Goal: Task Accomplishment & Management: Manage account settings

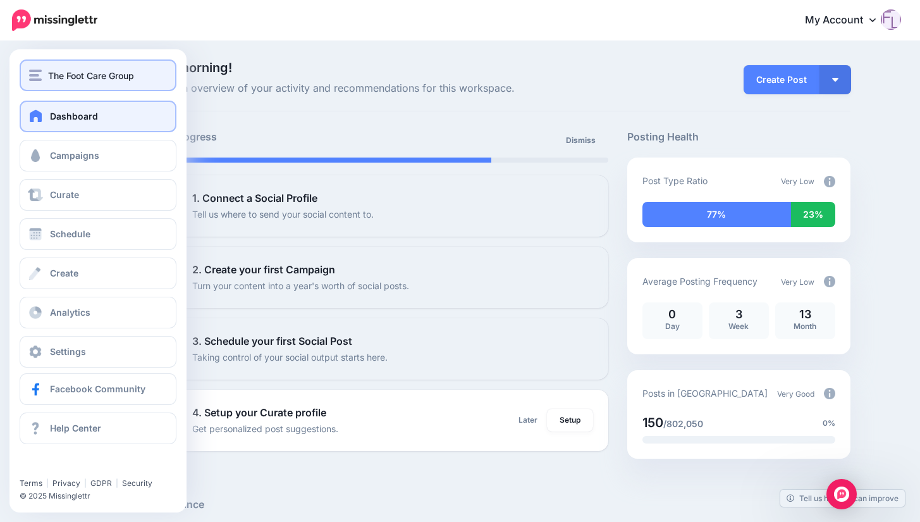
click at [78, 75] on span "The Foot Care Group" at bounding box center [91, 75] width 86 height 15
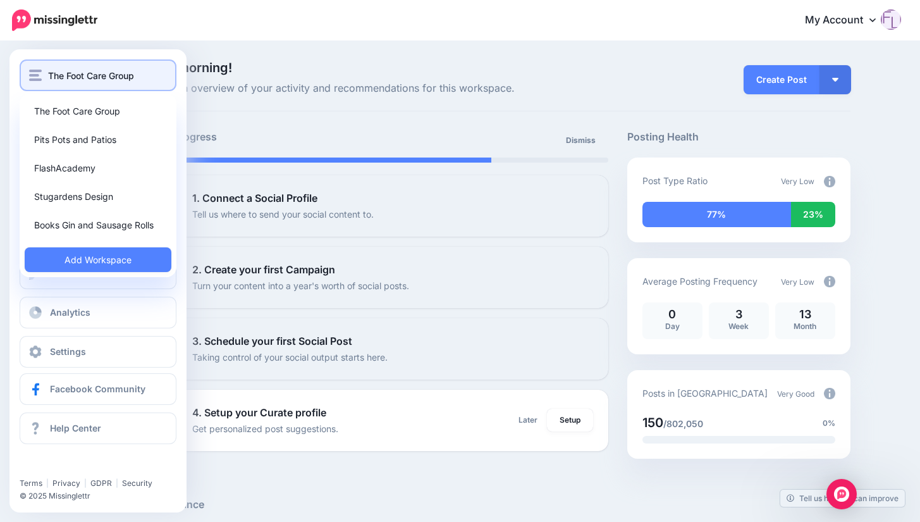
click at [109, 75] on span "The Foot Care Group" at bounding box center [91, 75] width 86 height 15
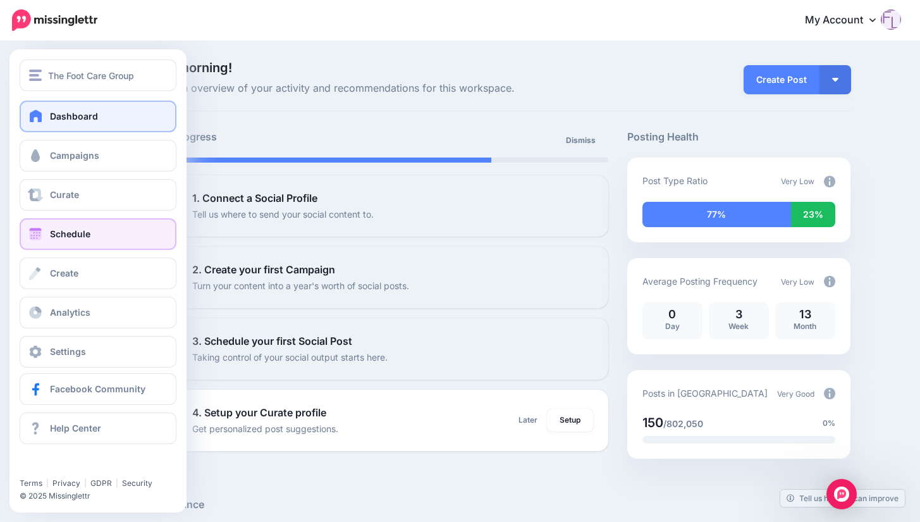
click at [86, 232] on span "Schedule" at bounding box center [70, 233] width 40 height 11
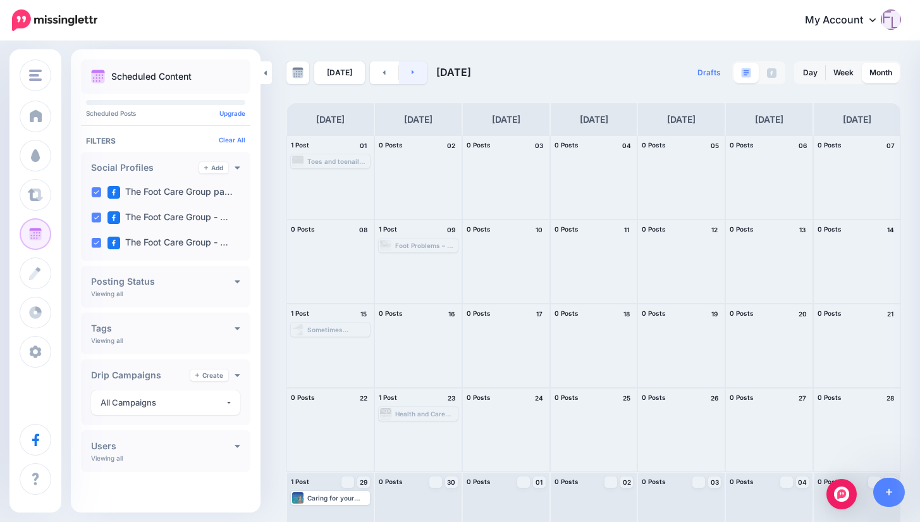
click at [417, 71] on link at bounding box center [413, 72] width 28 height 23
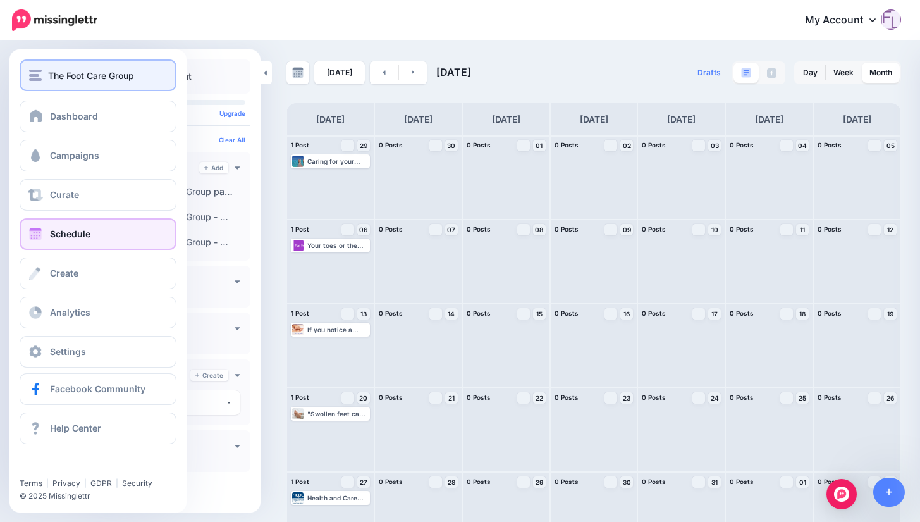
click at [84, 74] on span "The Foot Care Group" at bounding box center [91, 75] width 86 height 15
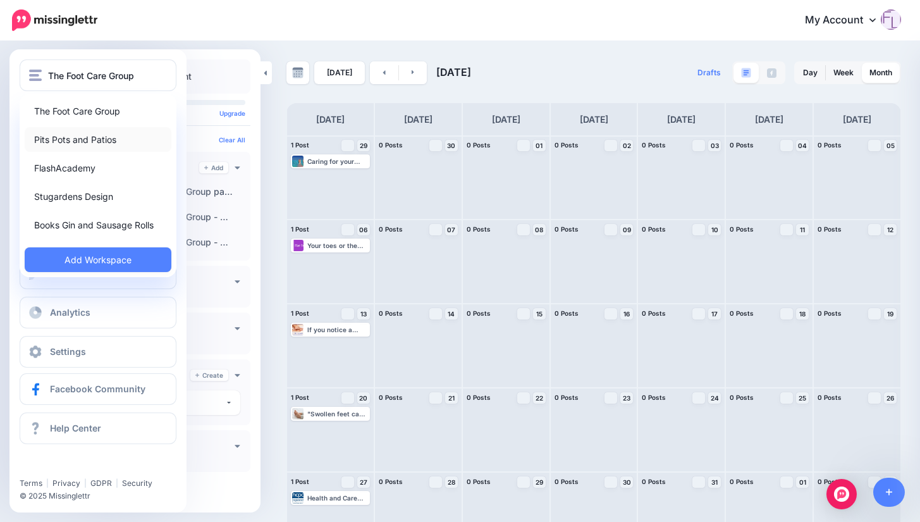
click at [83, 139] on link "Pits Pots and Patios" at bounding box center [98, 139] width 147 height 25
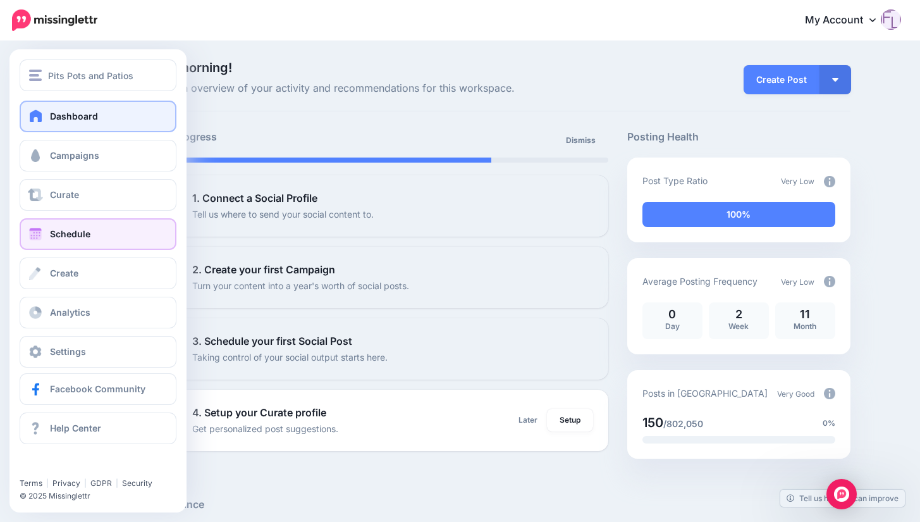
click at [87, 234] on span "Schedule" at bounding box center [70, 233] width 40 height 11
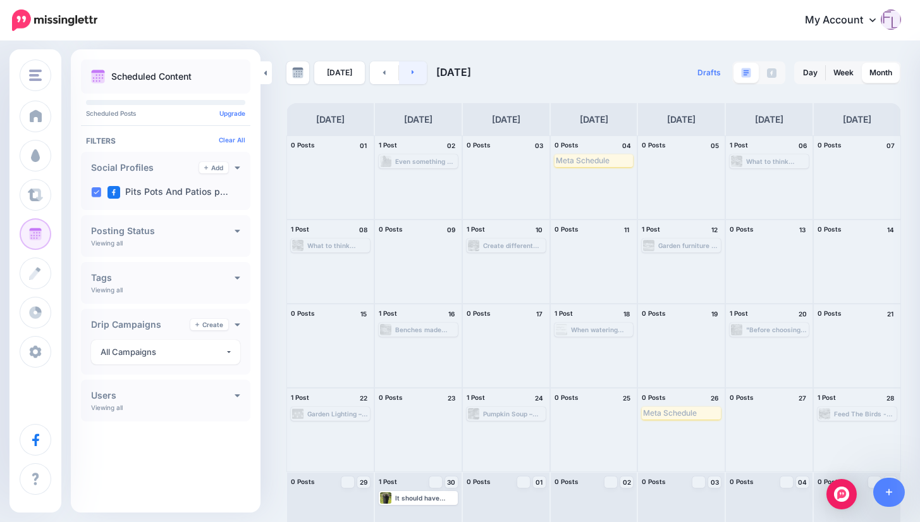
click at [415, 73] on link at bounding box center [413, 72] width 28 height 23
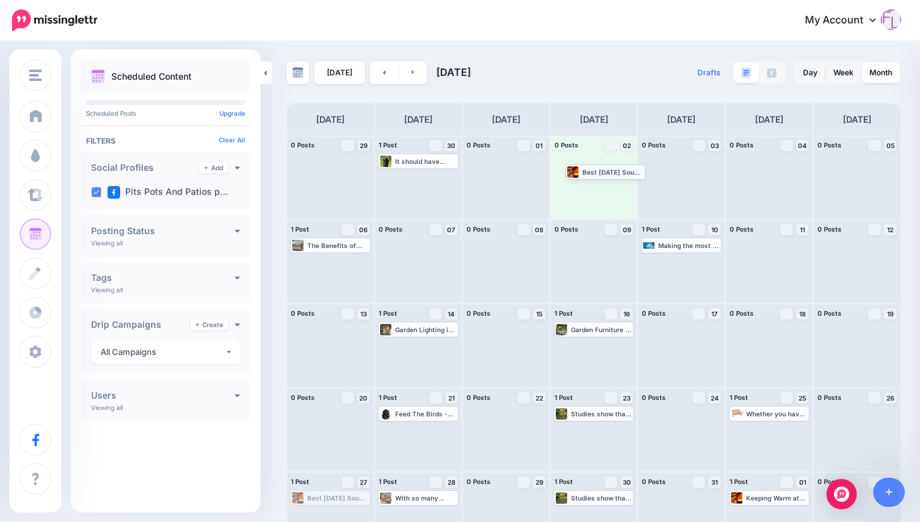
drag, startPoint x: 339, startPoint y: 498, endPoint x: 614, endPoint y: 172, distance: 426.5
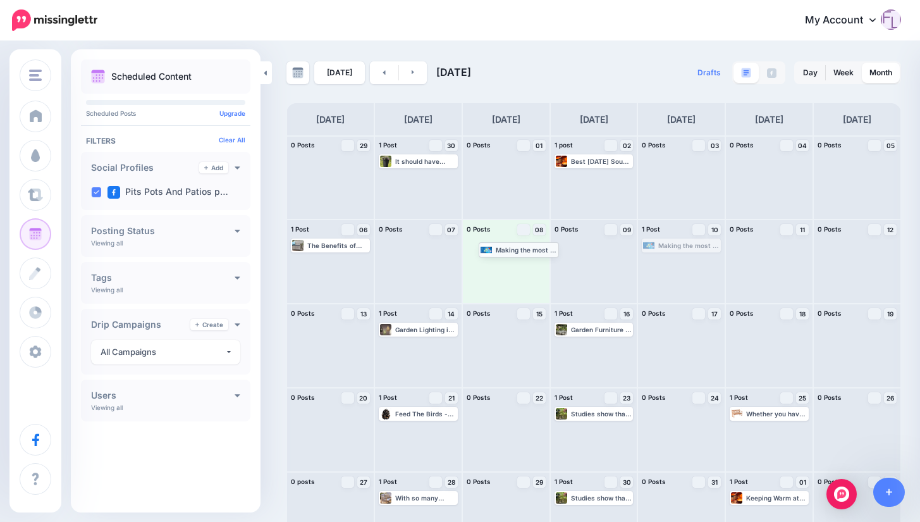
drag, startPoint x: 697, startPoint y: 243, endPoint x: 528, endPoint y: 247, distance: 168.9
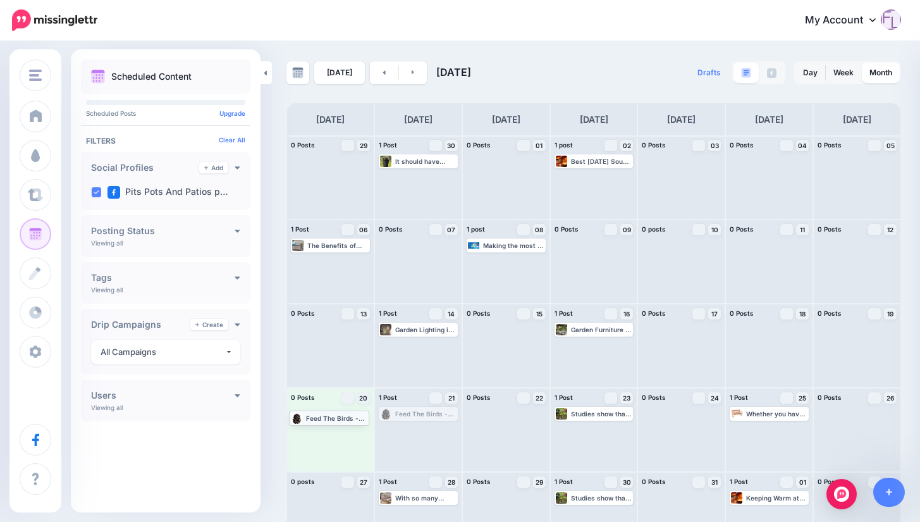
drag, startPoint x: 433, startPoint y: 414, endPoint x: 342, endPoint y: 418, distance: 91.2
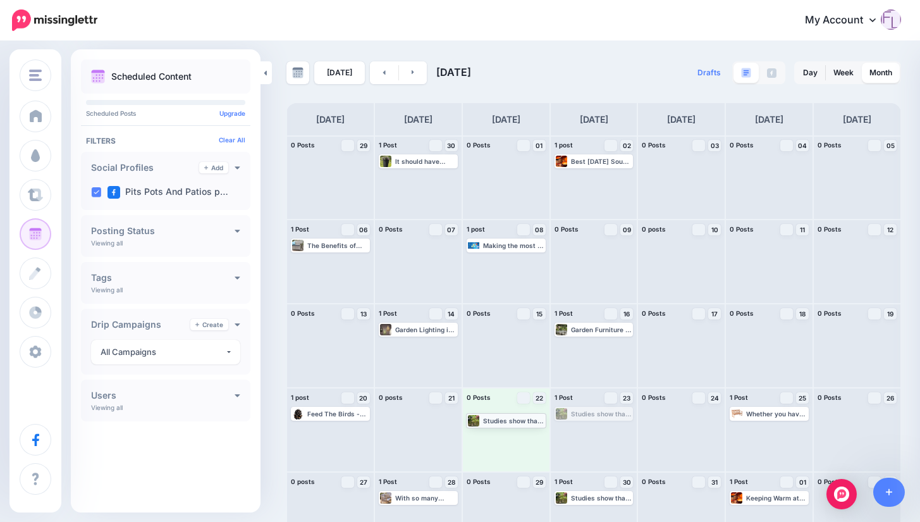
drag, startPoint x: 617, startPoint y: 413, endPoint x: 525, endPoint y: 419, distance: 92.6
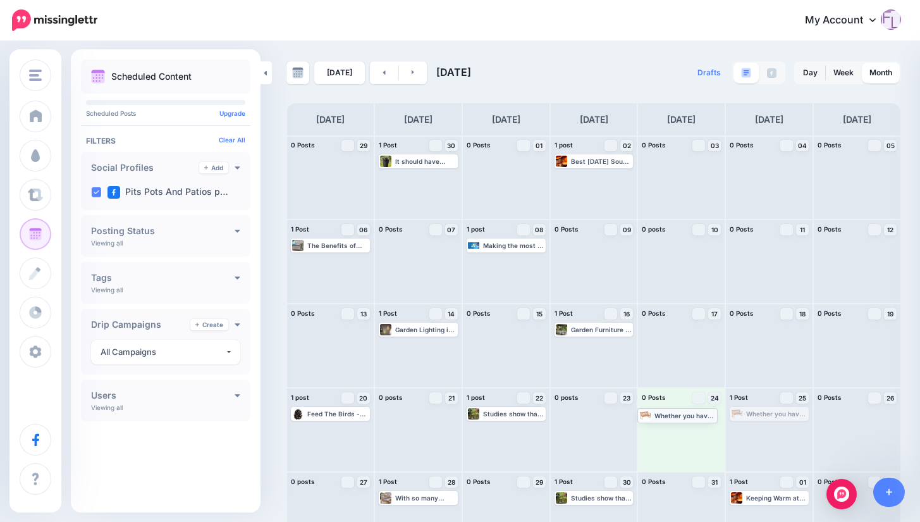
drag, startPoint x: 783, startPoint y: 414, endPoint x: 683, endPoint y: 415, distance: 99.3
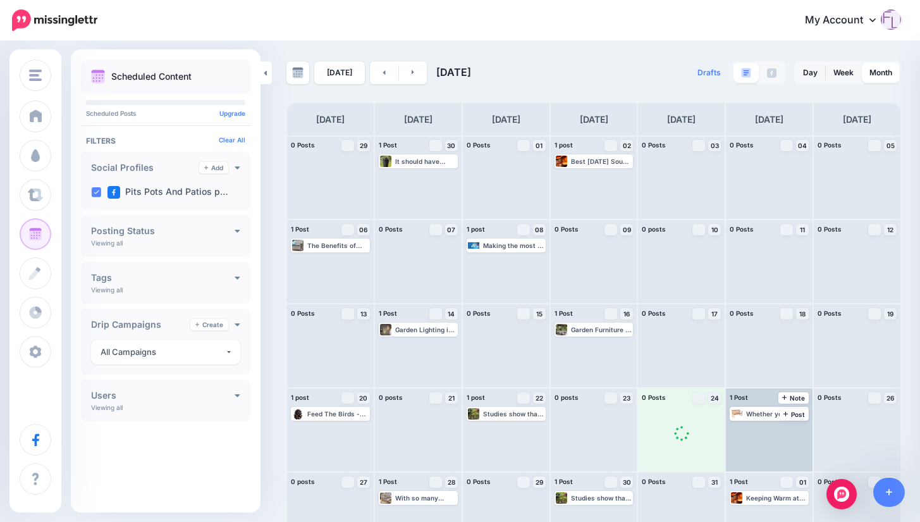
scroll to position [34, 0]
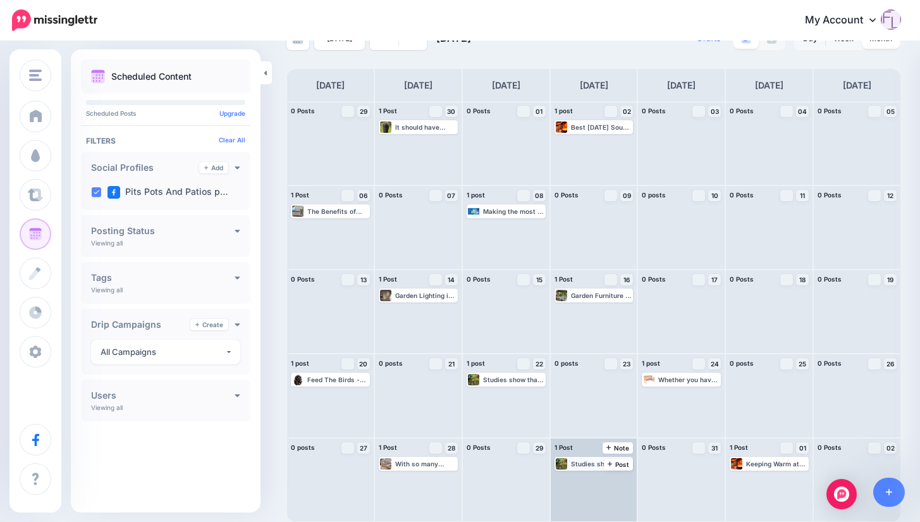
click at [618, 464] on div "Studies show that gardens with water improve the well being of people with ment…" at bounding box center [601, 464] width 61 height 8
click at [585, 478] on span "Edit" at bounding box center [580, 479] width 10 height 6
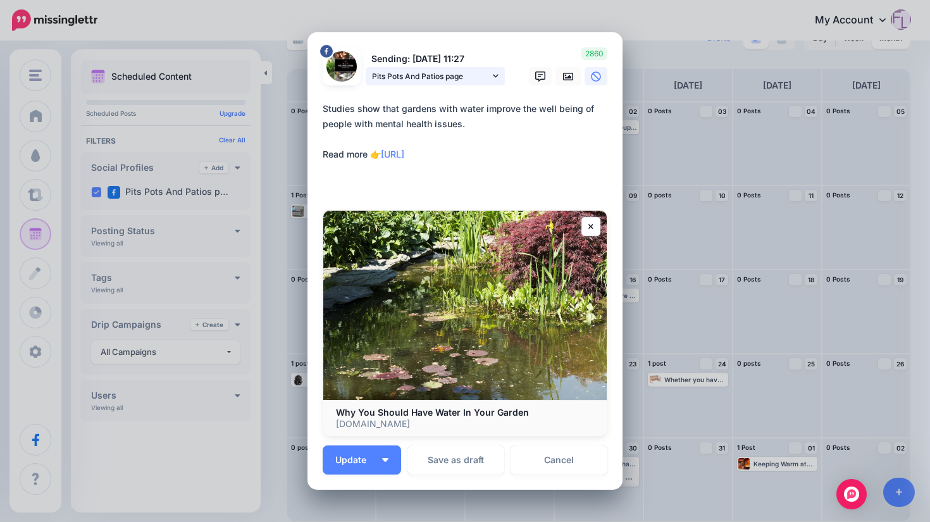
click at [493, 76] on icon at bounding box center [496, 75] width 6 height 9
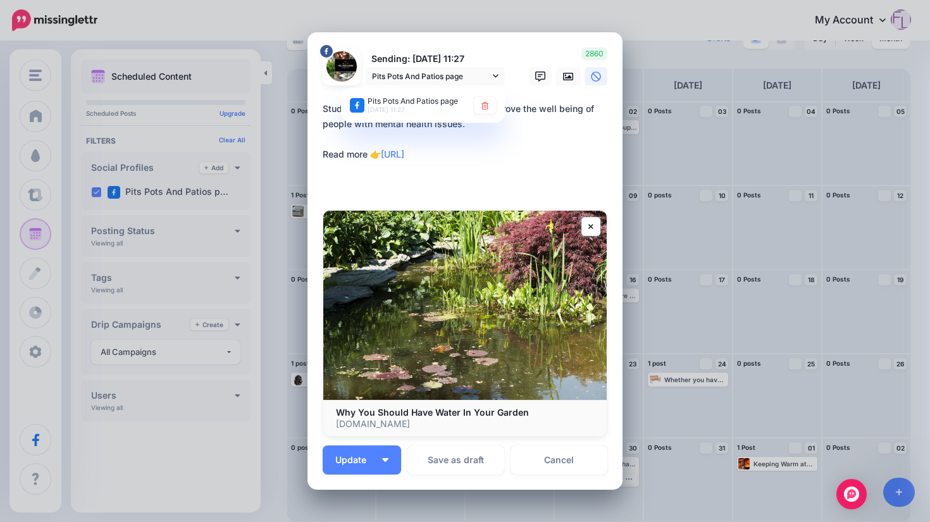
click at [528, 158] on textarea "**********" at bounding box center [468, 146] width 291 height 91
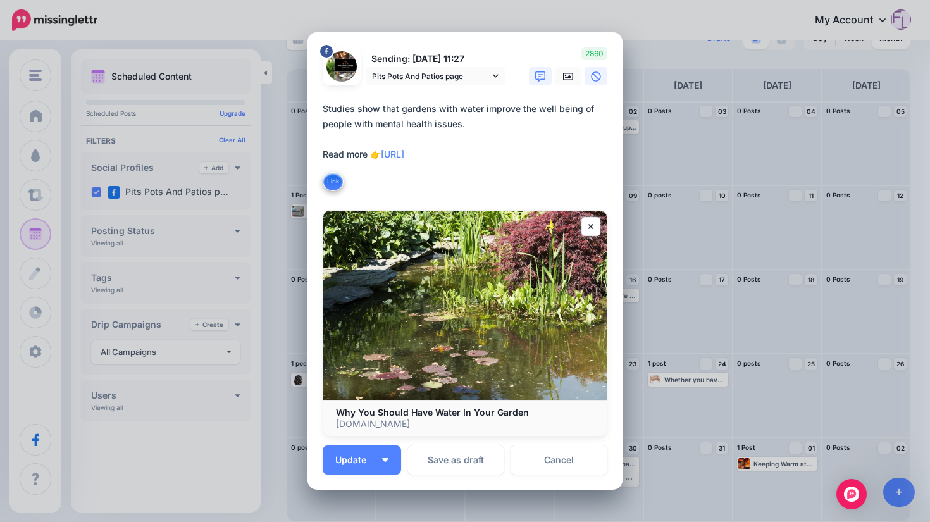
click at [540, 77] on icon at bounding box center [540, 76] width 10 height 10
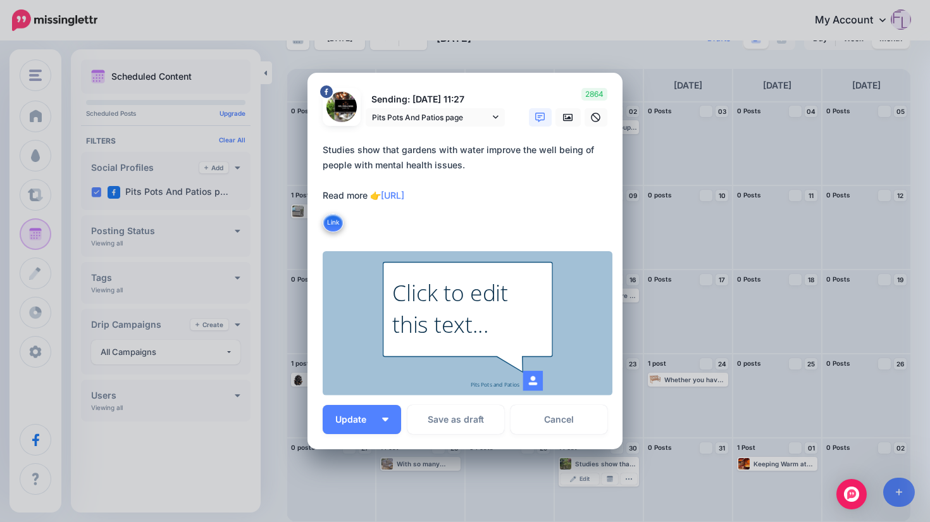
click at [538, 116] on icon at bounding box center [540, 118] width 10 height 10
click at [564, 117] on icon at bounding box center [568, 117] width 10 height 8
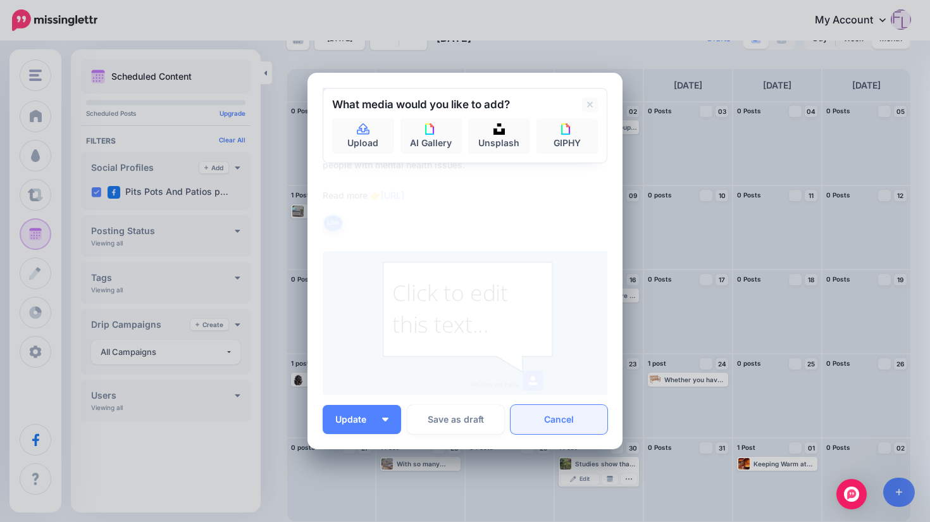
click at [555, 420] on link "Cancel" at bounding box center [559, 419] width 97 height 29
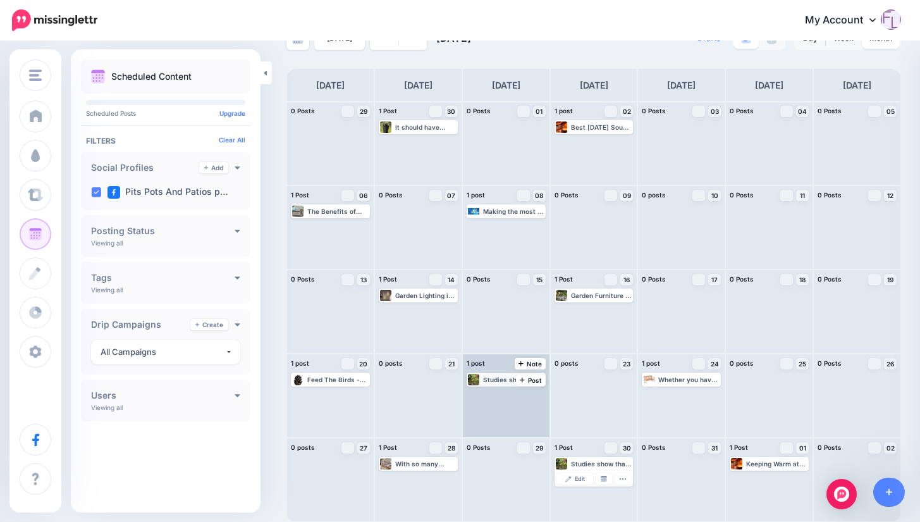
click at [524, 379] on div "Studies show that gardens with water improve the well being of people with ment…" at bounding box center [513, 380] width 61 height 8
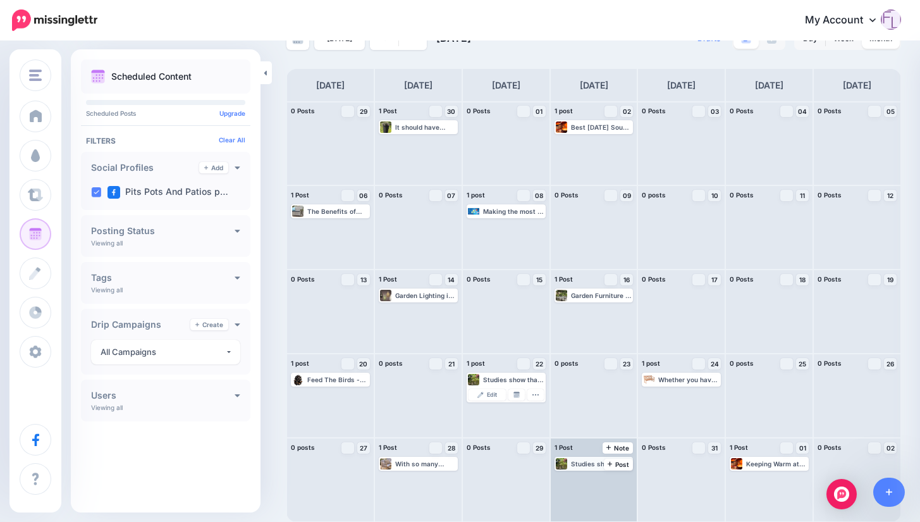
click at [623, 464] on div "Studies show that gardens with water improve the well being of people with ment…" at bounding box center [601, 464] width 61 height 8
click at [627, 478] on icon "button" at bounding box center [623, 479] width 8 height 8
click at [607, 461] on link "Delete Post" at bounding box center [595, 461] width 66 height 14
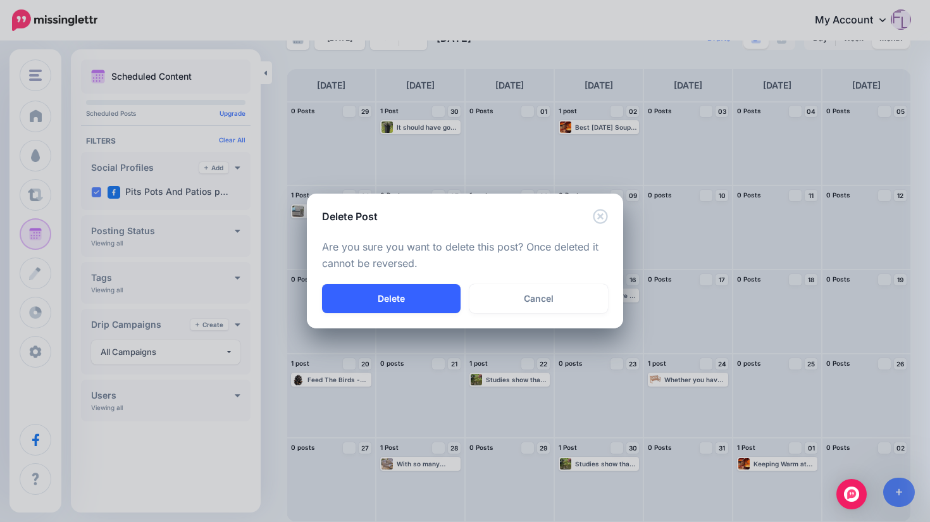
click at [429, 302] on button "Delete" at bounding box center [391, 298] width 139 height 29
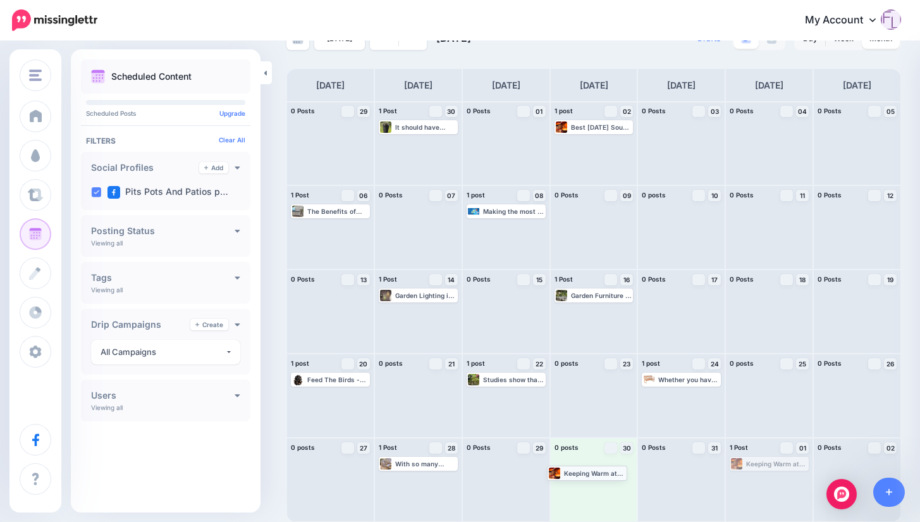
drag, startPoint x: 779, startPoint y: 465, endPoint x: 590, endPoint y: 474, distance: 190.0
